Goal: Navigation & Orientation: Go to known website

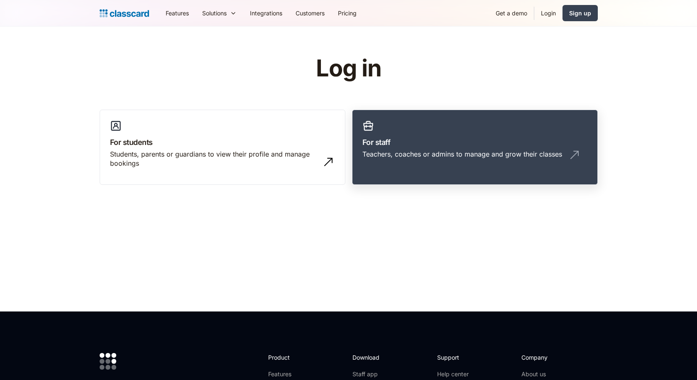
click at [399, 151] on div "Teachers, coaches or admins to manage and grow their classes" at bounding box center [462, 153] width 200 height 9
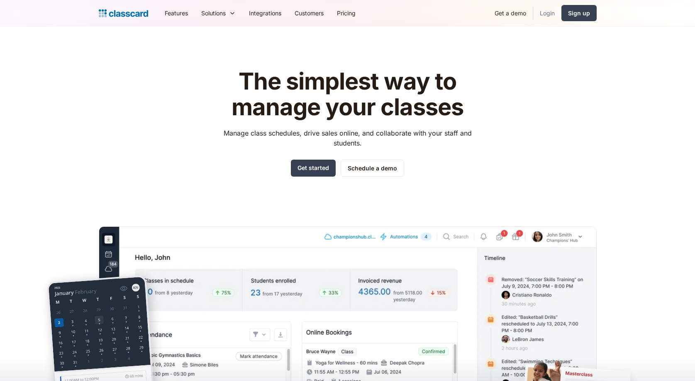
click at [546, 15] on link "Login" at bounding box center [547, 13] width 28 height 19
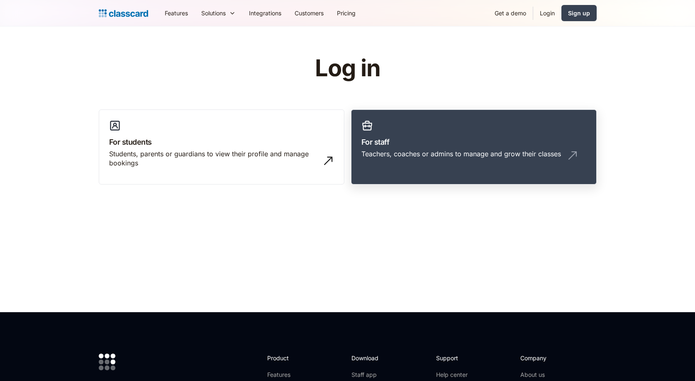
click at [425, 157] on div "Teachers, coaches or admins to manage and grow their classes" at bounding box center [461, 153] width 200 height 9
